Goal: Transaction & Acquisition: Purchase product/service

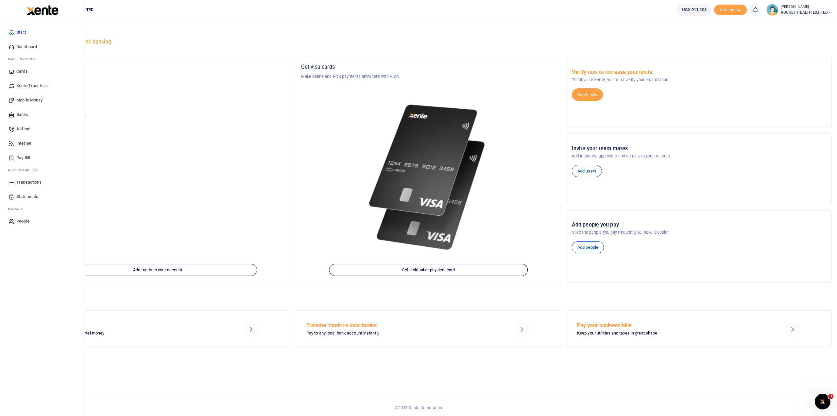
click at [29, 182] on span "Transactions" at bounding box center [28, 182] width 25 height 7
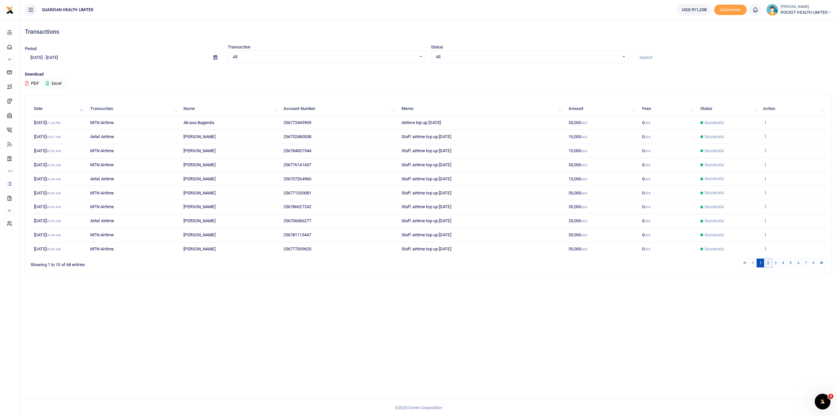
click at [769, 262] on link "2" at bounding box center [768, 262] width 8 height 9
click at [777, 261] on link "3" at bounding box center [776, 262] width 8 height 9
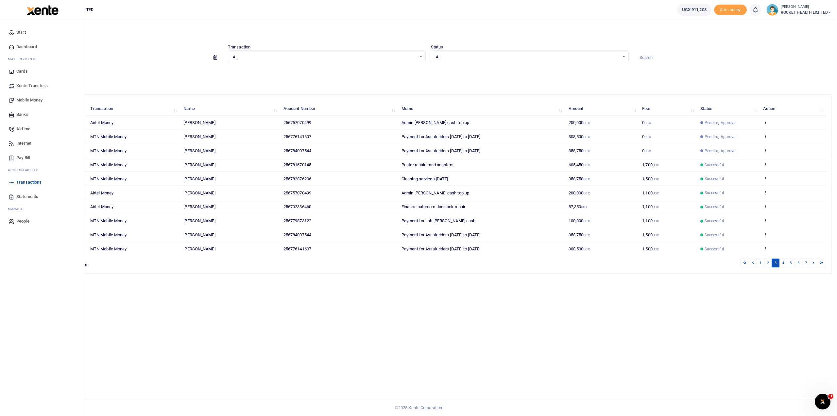
click at [29, 98] on span "Mobile Money" at bounding box center [29, 100] width 26 height 7
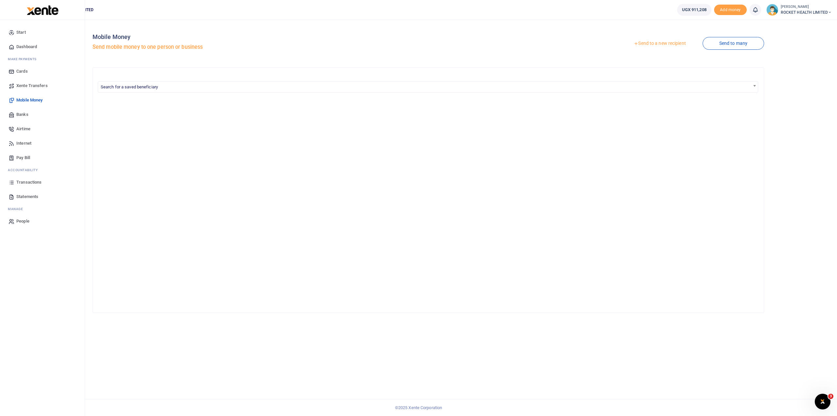
click at [29, 183] on span "Transactions" at bounding box center [28, 182] width 25 height 7
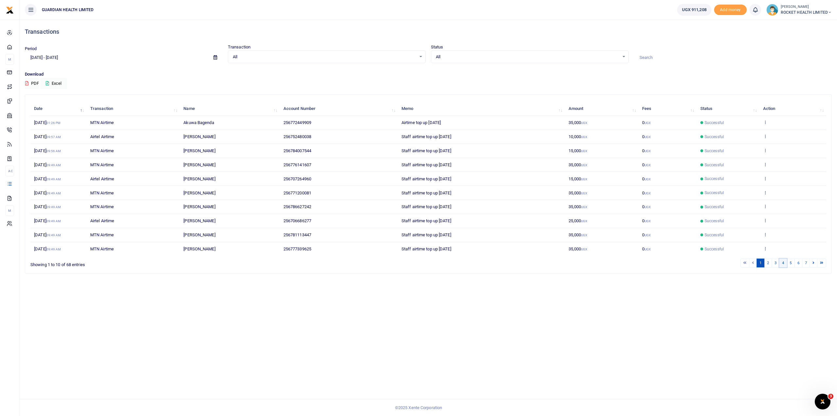
click at [781, 261] on link "4" at bounding box center [783, 262] width 8 height 9
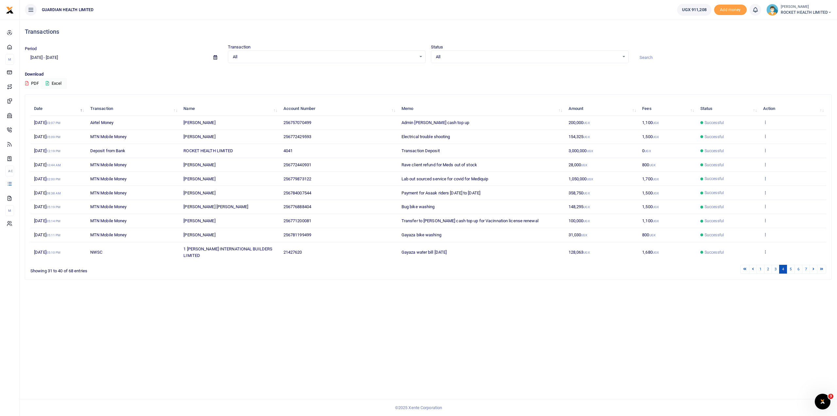
click at [765, 180] on link at bounding box center [765, 178] width 4 height 5
click at [786, 200] on link "Send again" at bounding box center [789, 203] width 52 height 9
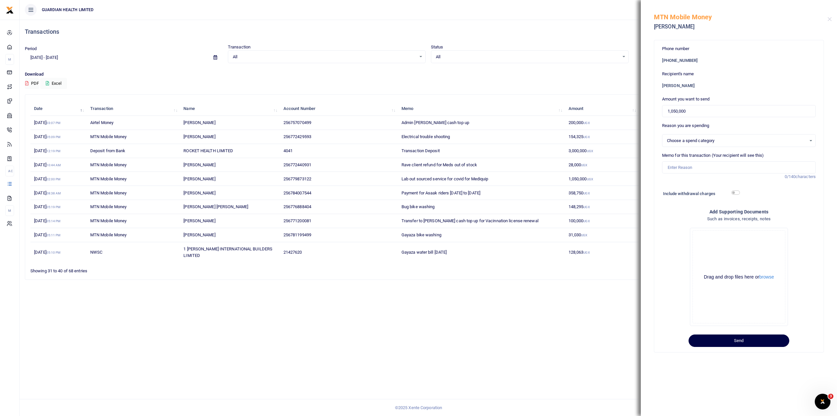
select select "5406"
click at [692, 111] on input "1,050,000" at bounding box center [739, 111] width 154 height 12
drag, startPoint x: 692, startPoint y: 111, endPoint x: 637, endPoint y: 111, distance: 55.3
click at [637, 111] on div "Transactions Period 08/05/2025 - 09/03/2025 Transaction All Select an option...…" at bounding box center [418, 208] width 837 height 416
type input "900,000"
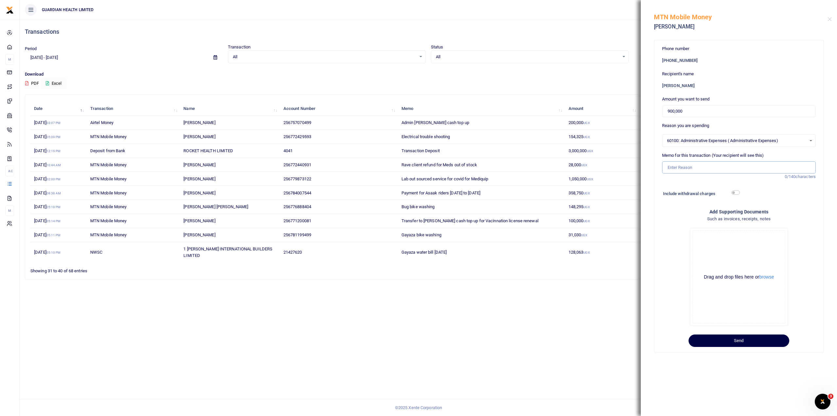
click at [684, 168] on input "Memo for this transaction (Your recipient will see this)" at bounding box center [739, 167] width 154 height 12
type input "Riders monthly airtime top up Sept 2025"
click at [738, 340] on button "Send" at bounding box center [739, 340] width 101 height 12
